Goal: Navigation & Orientation: Find specific page/section

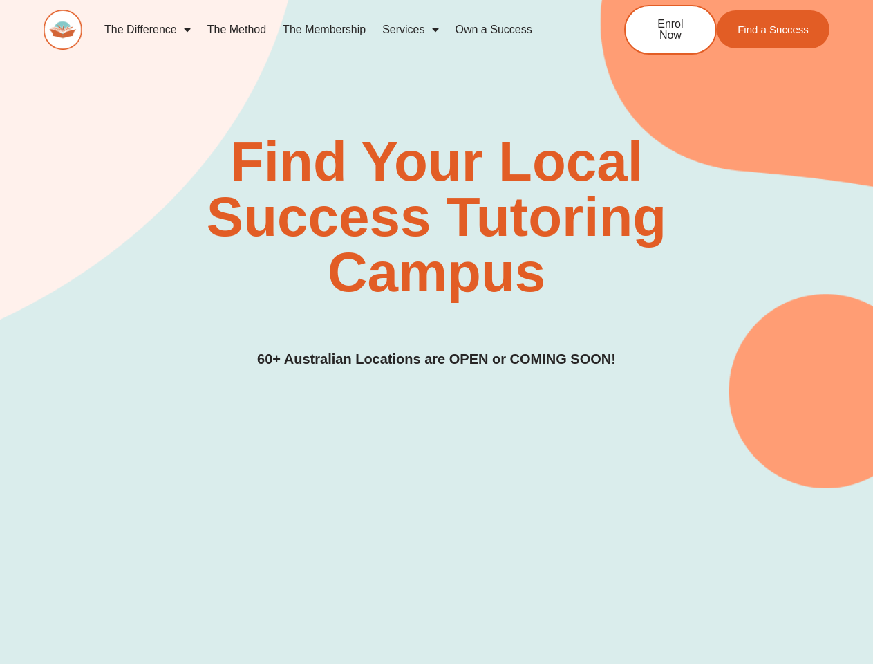
click at [436, 332] on div "Find Your Local Success Tutoring Campus 60+ Australian Locations are OPEN or CO…" at bounding box center [437, 252] width 786 height 236
click at [410, 30] on link "Services" at bounding box center [410, 30] width 73 height 32
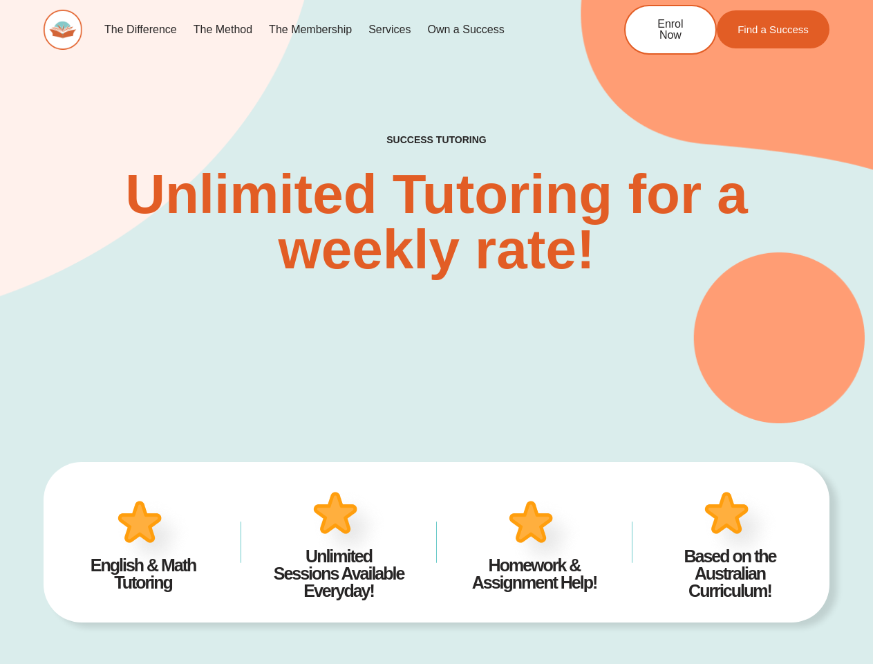
click at [436, 332] on div "SUCCESS TUTORING​ Unlimited Tutoring for a weekly rate!" at bounding box center [437, 184] width 786 height 477
click at [389, 30] on link "Services" at bounding box center [389, 30] width 59 height 32
